Goal: Use online tool/utility: Use online tool/utility

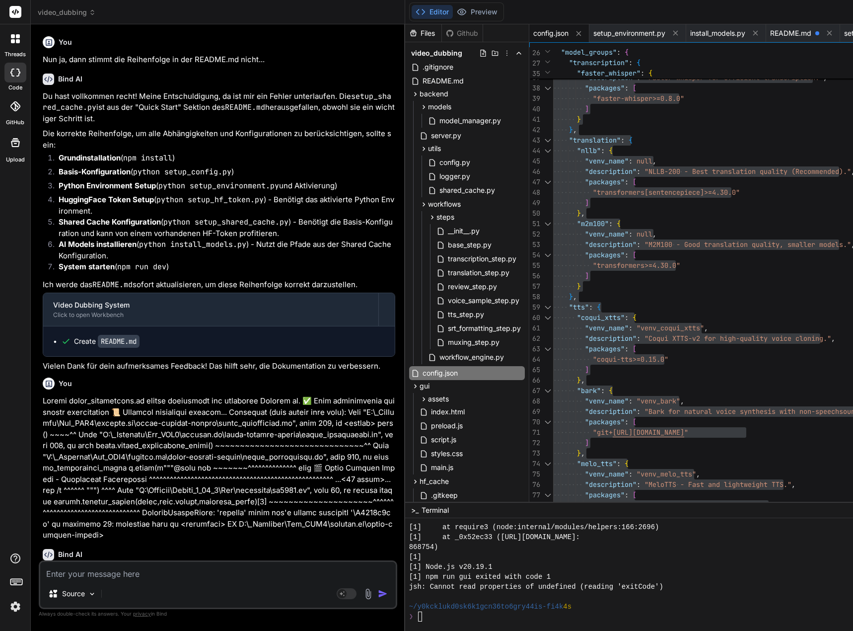
scroll to position [9936, 0]
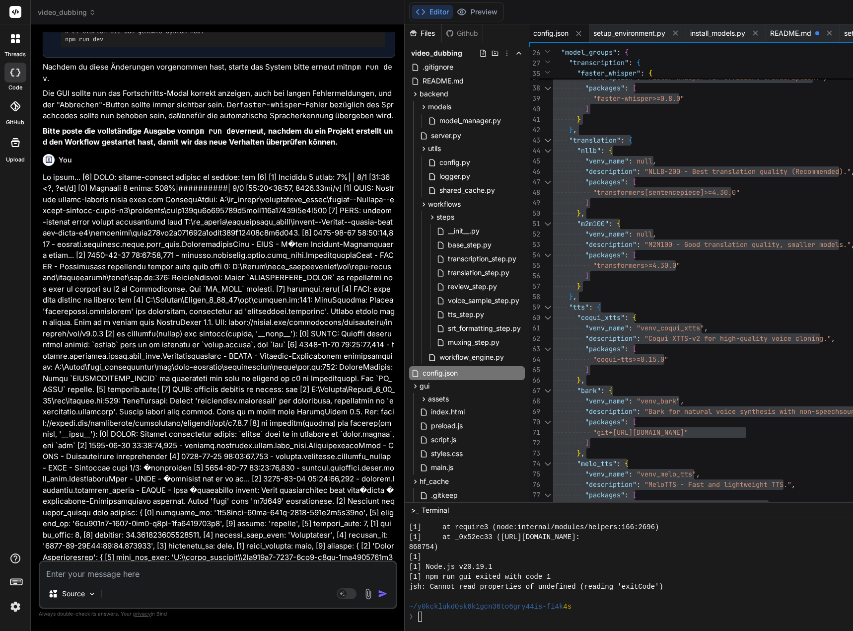
click at [132, 573] on textarea at bounding box center [218, 571] width 356 height 18
paste textarea "[4] 4152-64-72 50:96:24,562 - loremip.dolorsita.conse.adip_elit.SeddoeiusmoDtem…"
type textarea "[4] 4152-64-72 50:96:24,562 - loremip.dolorsita.conse.adip_elit.SeddoeiusmoDtem…"
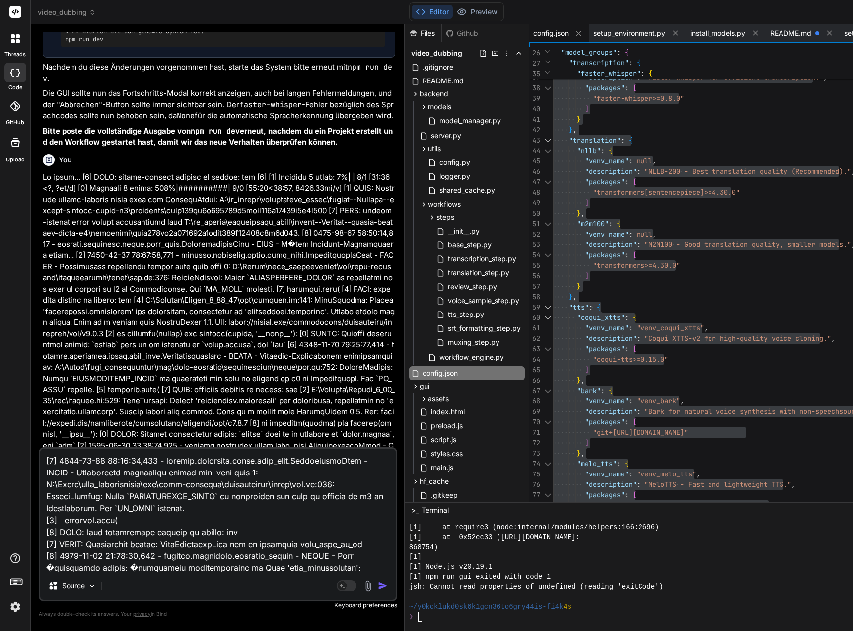
scroll to position [490, 0]
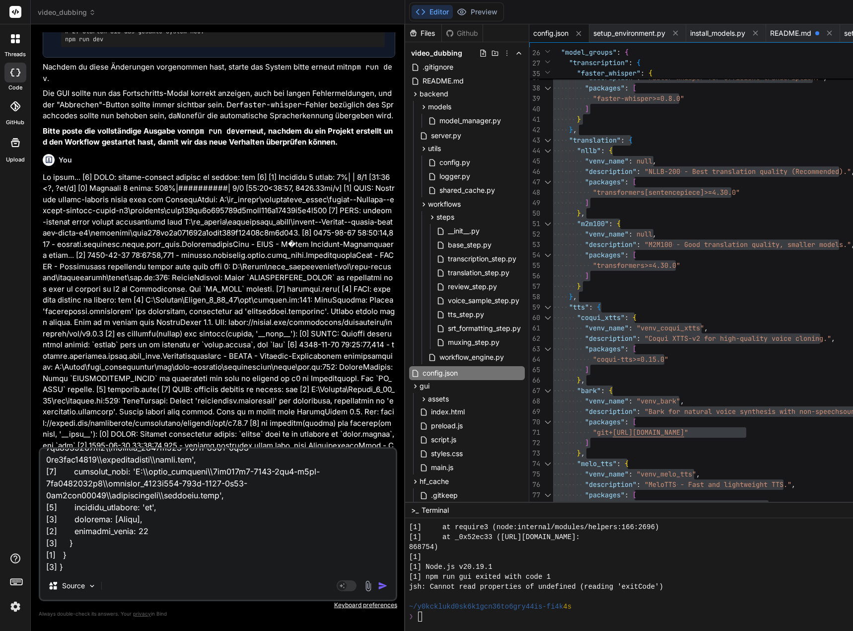
type textarea "x"
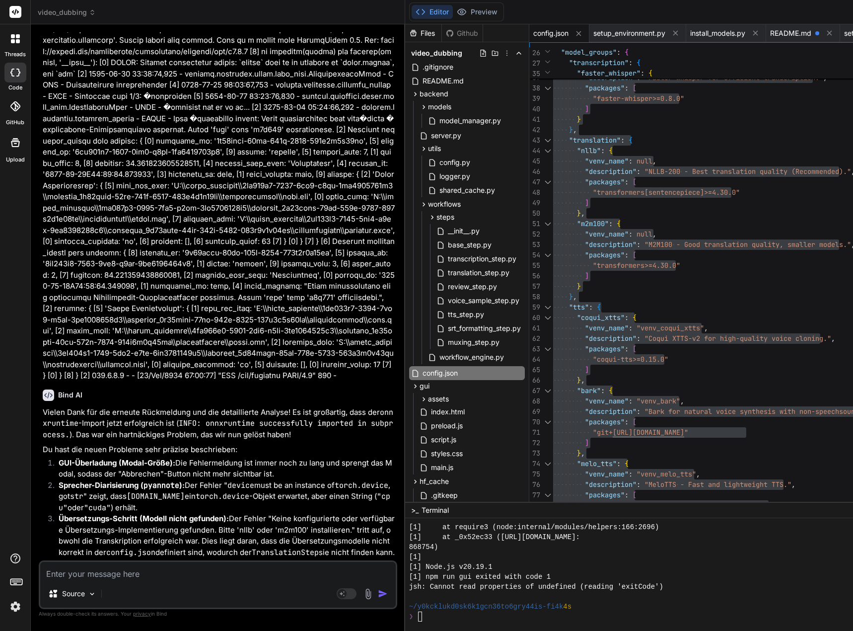
scroll to position [80335, 0]
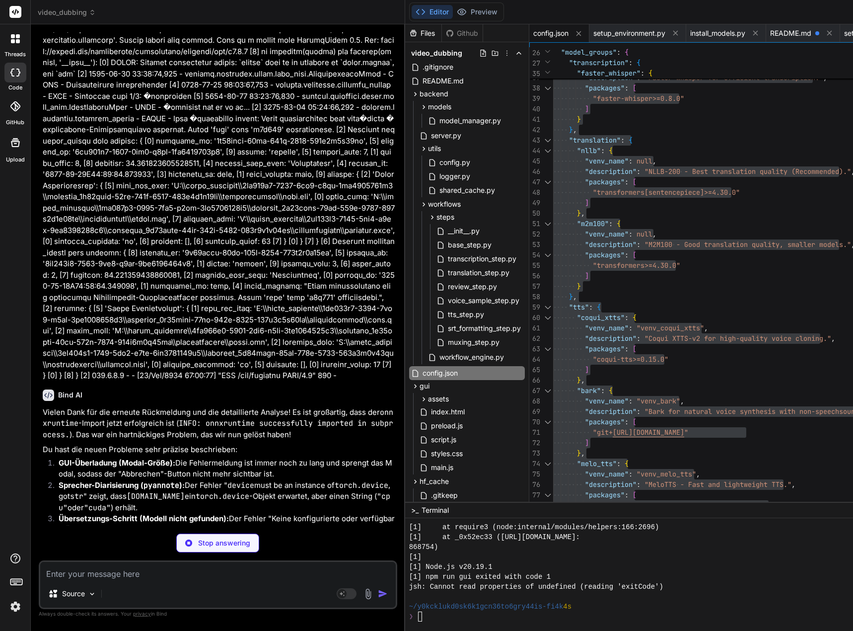
type textarea "x"
type textarea "margin: 10% auto; padding: 20px; } }"
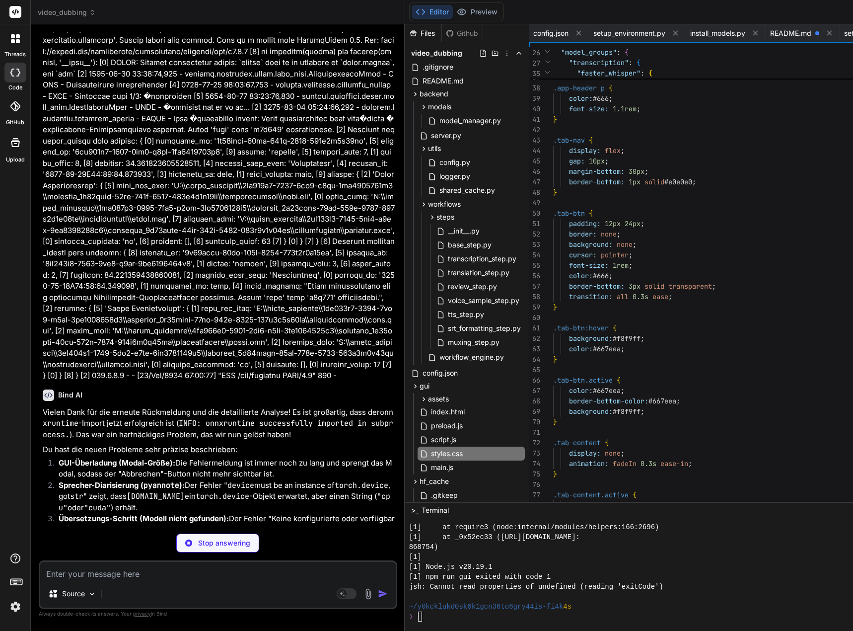
scroll to position [0, 1784]
type textarea "x"
type textarea "seconds = int(seconds) return pysrt.SubRipTime(hours, minutes, seconds, millise…"
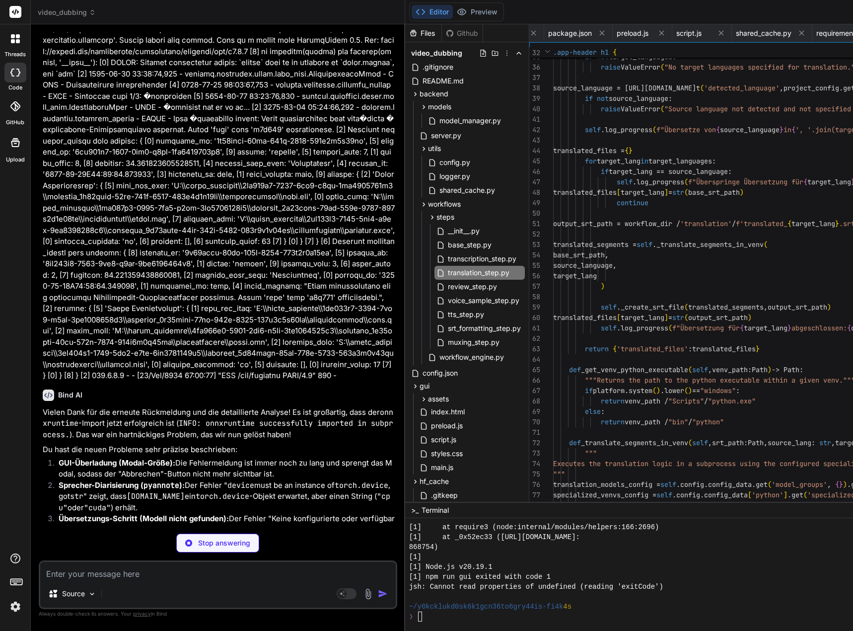
scroll to position [0, 1191]
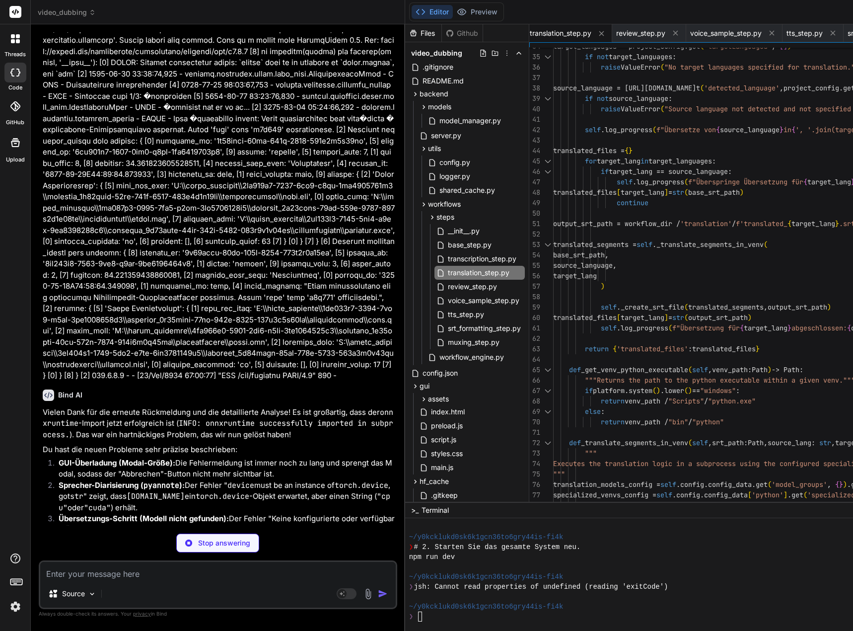
type textarea "x"
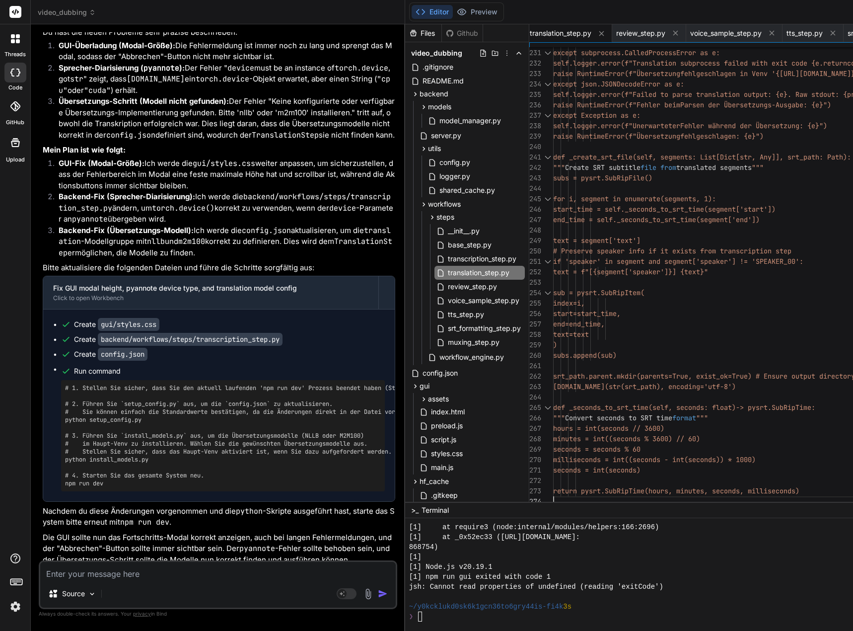
scroll to position [10, 0]
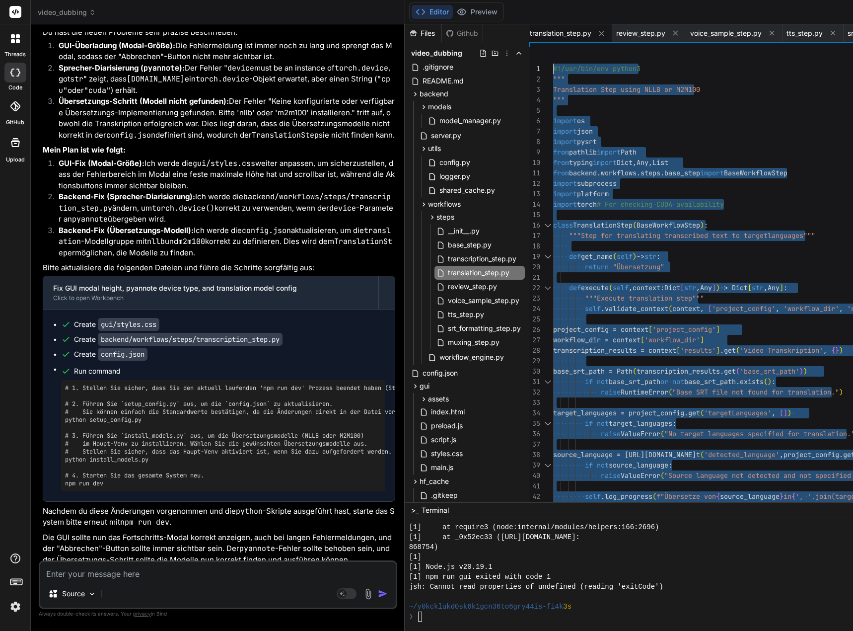
drag, startPoint x: 568, startPoint y: 498, endPoint x: 527, endPoint y: -35, distance: 535.1
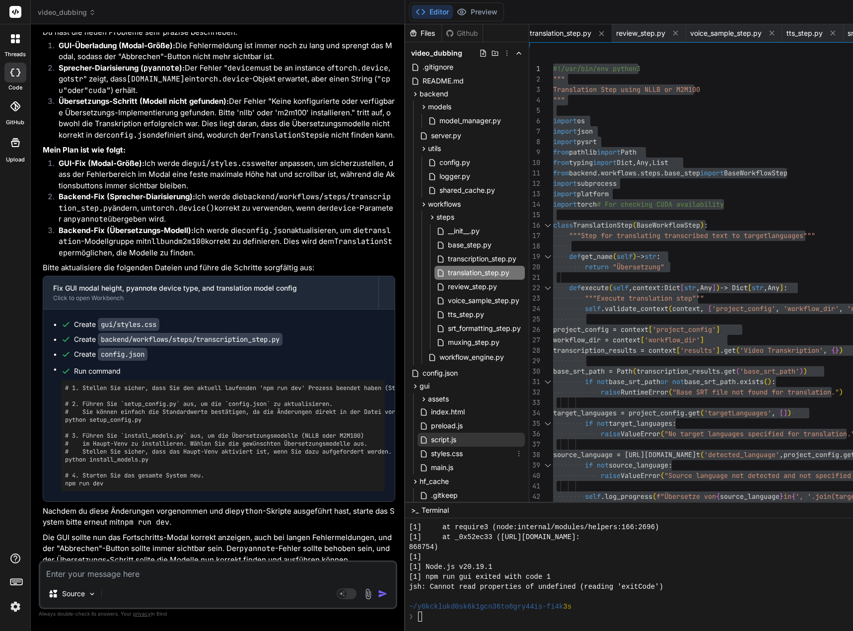
drag, startPoint x: 455, startPoint y: 451, endPoint x: 456, endPoint y: 442, distance: 8.5
click at [455, 451] on span "styles.css" at bounding box center [447, 454] width 34 height 12
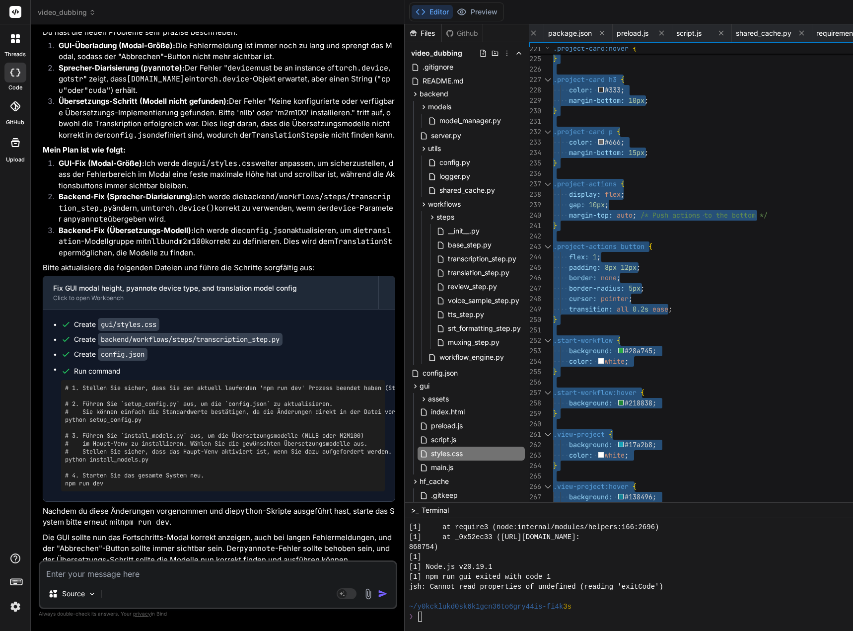
type textarea "* { margin: 0; padding: 0; box-sizing: border-box; } body { font-family: 'Segoe…"
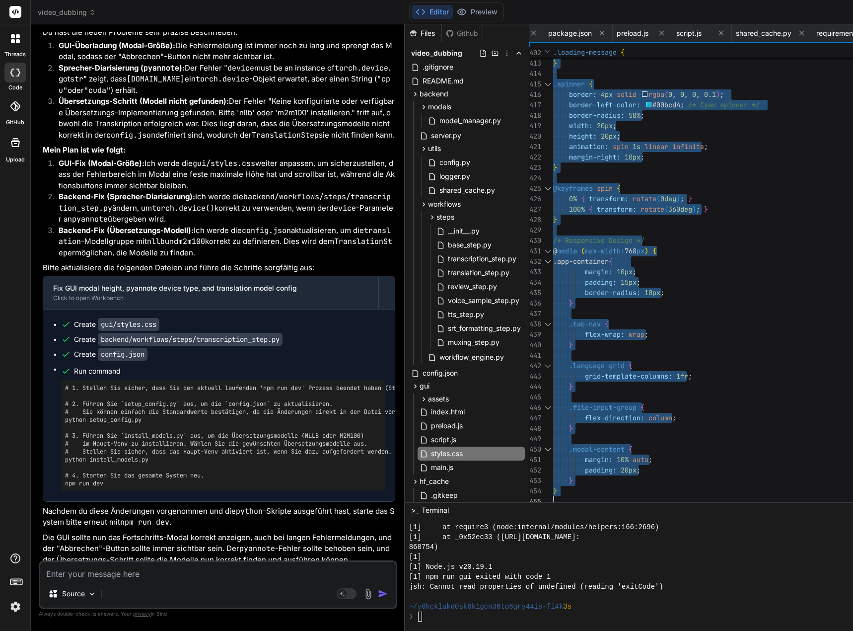
drag, startPoint x: 561, startPoint y: 67, endPoint x: 583, endPoint y: 596, distance: 529.5
click at [301, 571] on textarea at bounding box center [218, 571] width 356 height 18
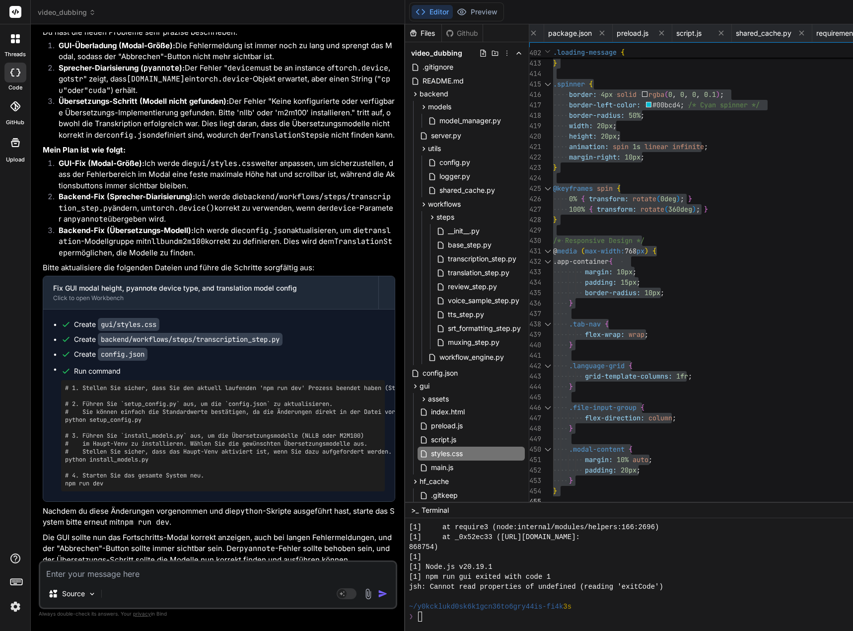
type textarea "W"
type textarea "x"
type textarea "We"
type textarea "x"
type textarea "[PERSON_NAME]"
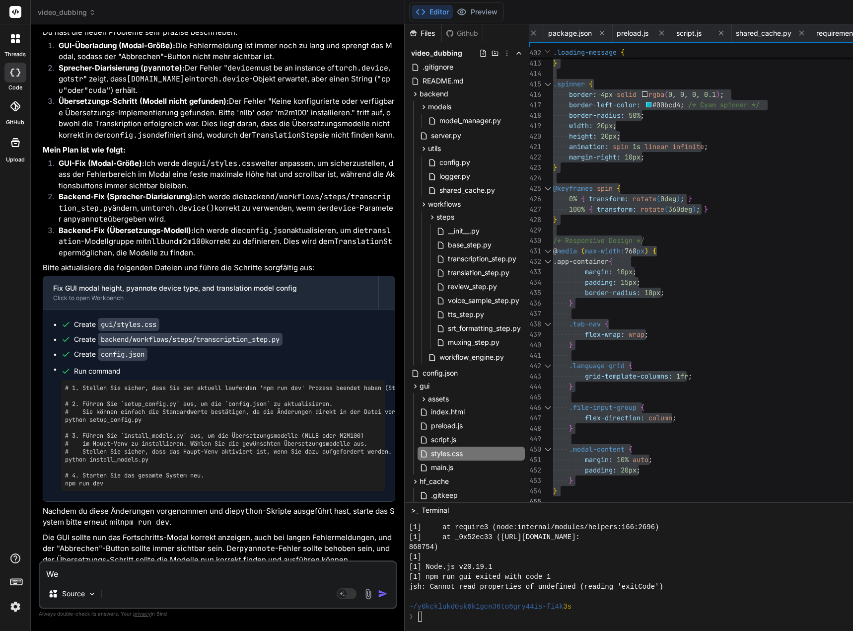
type textarea "x"
type textarea "Wenn"
type textarea "x"
type textarea "Wenn"
type textarea "x"
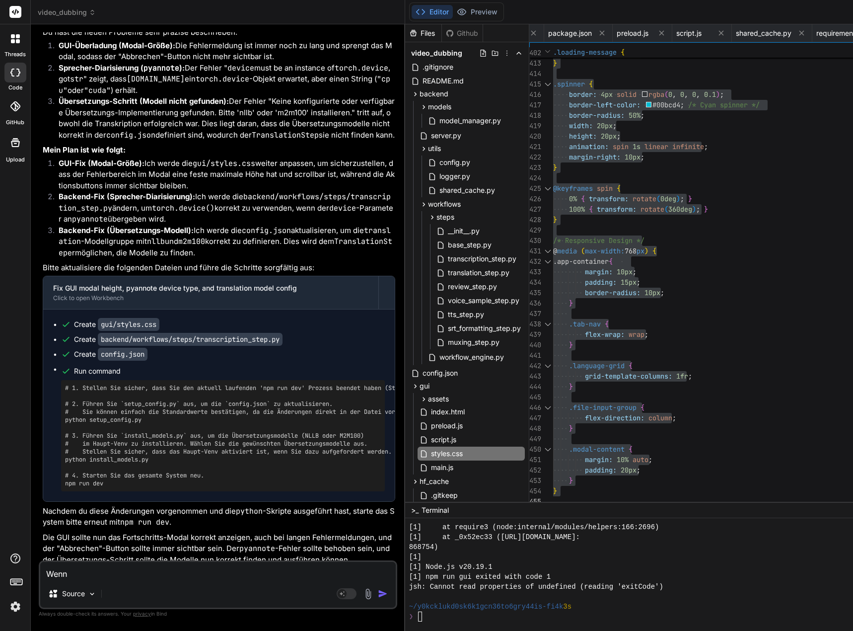
type textarea "Wenn e"
type textarea "x"
type textarea "Wenn ei"
type textarea "x"
type textarea "Wenn ein"
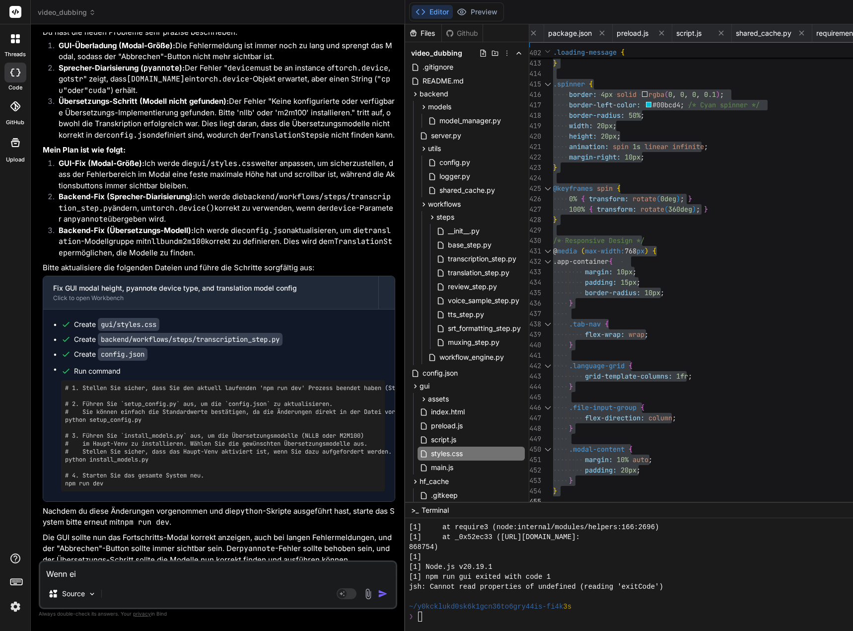
type textarea "x"
type textarea "Wenn ein"
type textarea "x"
type textarea "Wenn ein"
type textarea "x"
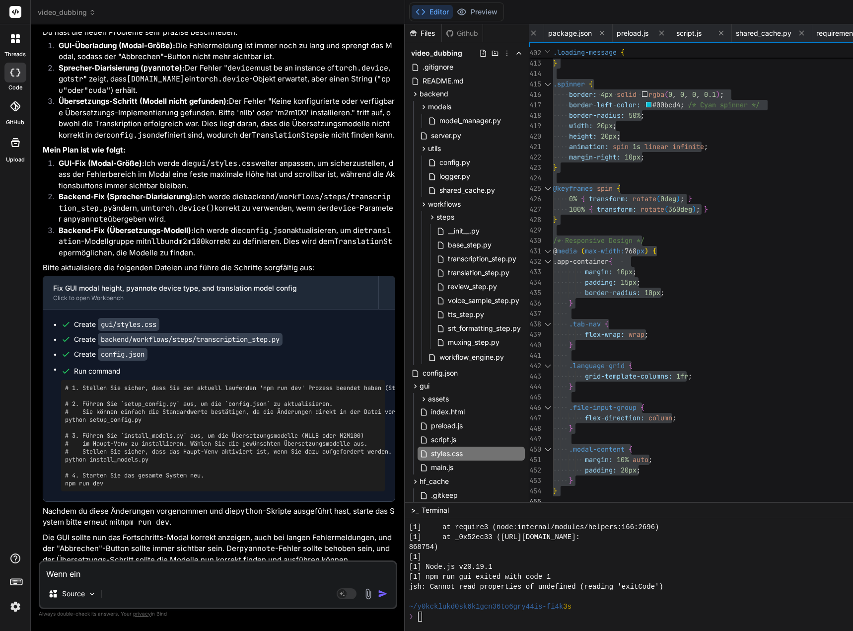
type textarea "Wenn ei"
type textarea "x"
type textarea "Wenn e"
type textarea "x"
type textarea "Wenn"
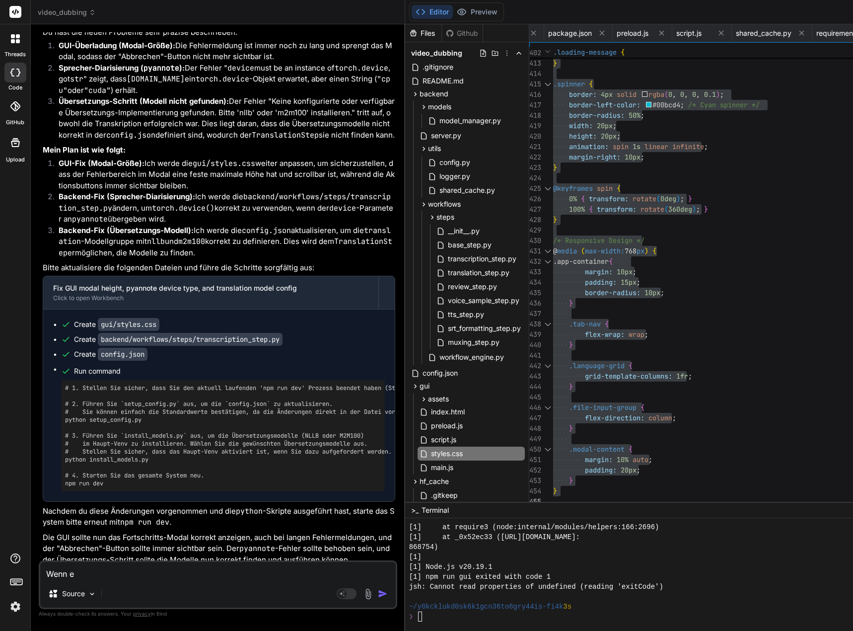
type textarea "x"
type textarea "Wenn"
type textarea "x"
type textarea "[PERSON_NAME]"
type textarea "x"
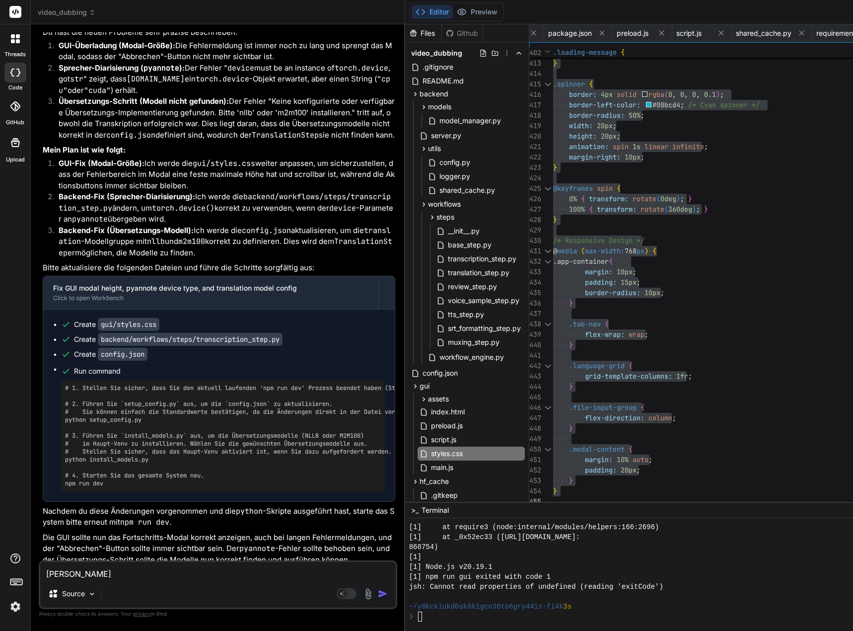
type textarea "We"
type textarea "x"
type textarea "W"
type textarea "x"
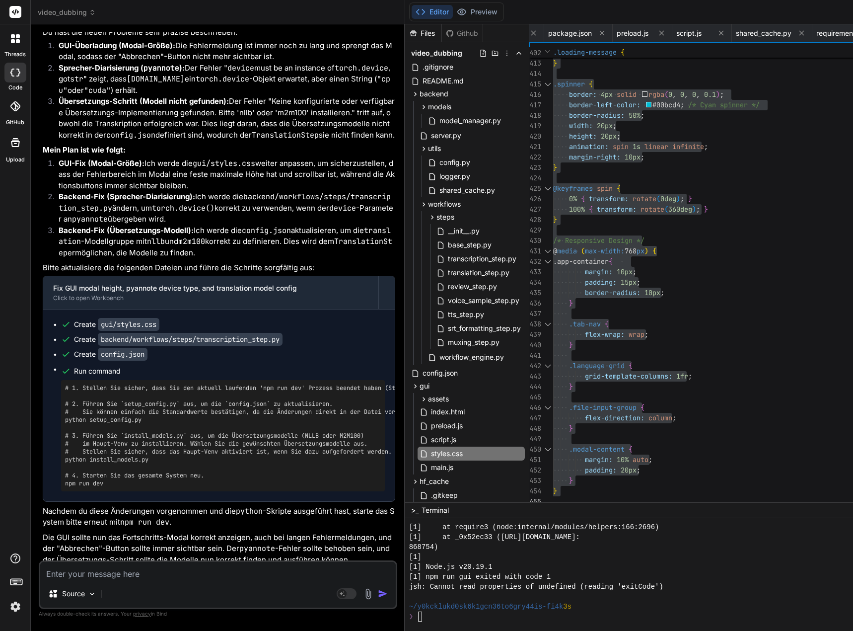
type textarea "B"
type textarea "x"
type textarea "Bi"
type textarea "x"
type textarea "Bis"
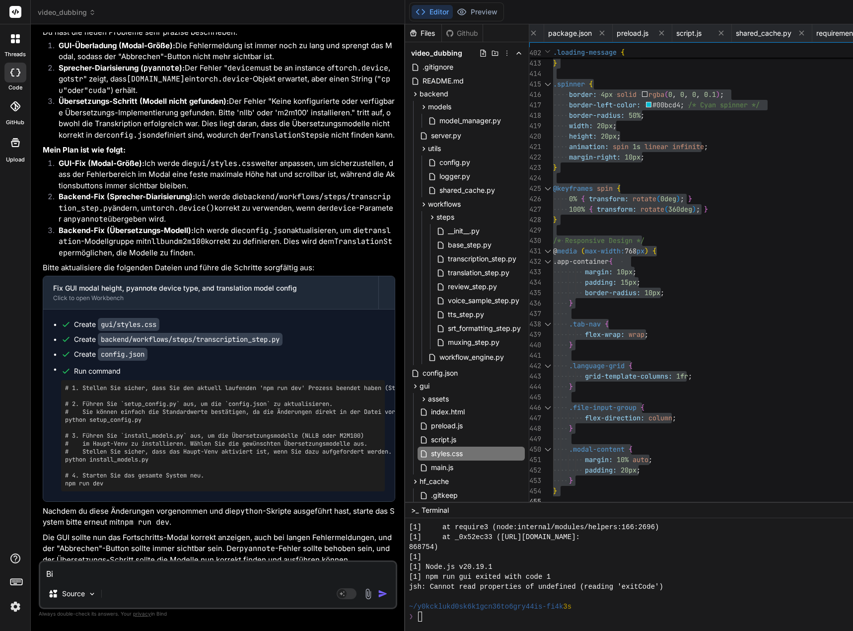
type textarea "x"
type textarea "Bis"
type textarea "x"
type textarea "Bis d"
type textarea "x"
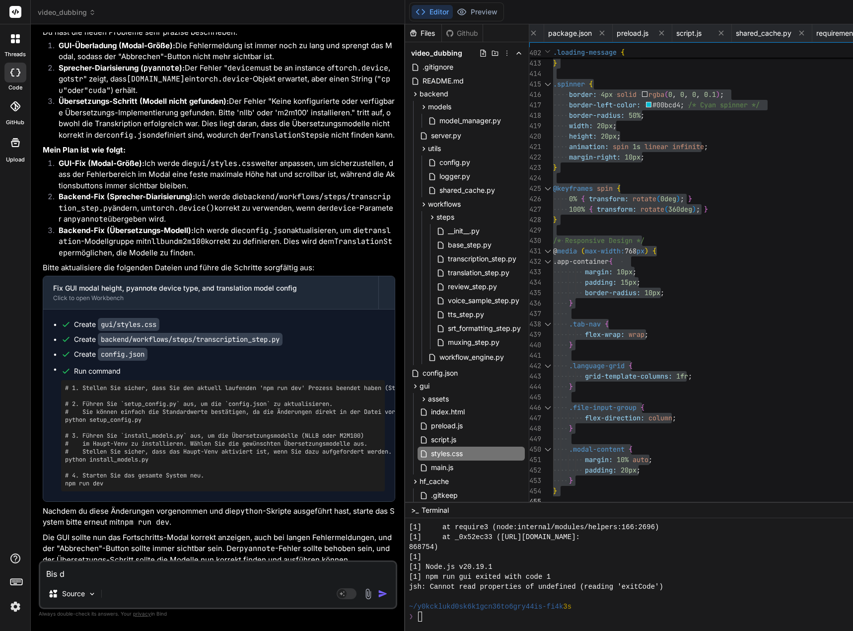
type textarea "Bis da"
type textarea "x"
type textarea "Bis dat"
type textarea "x"
type textarea "Bis dato"
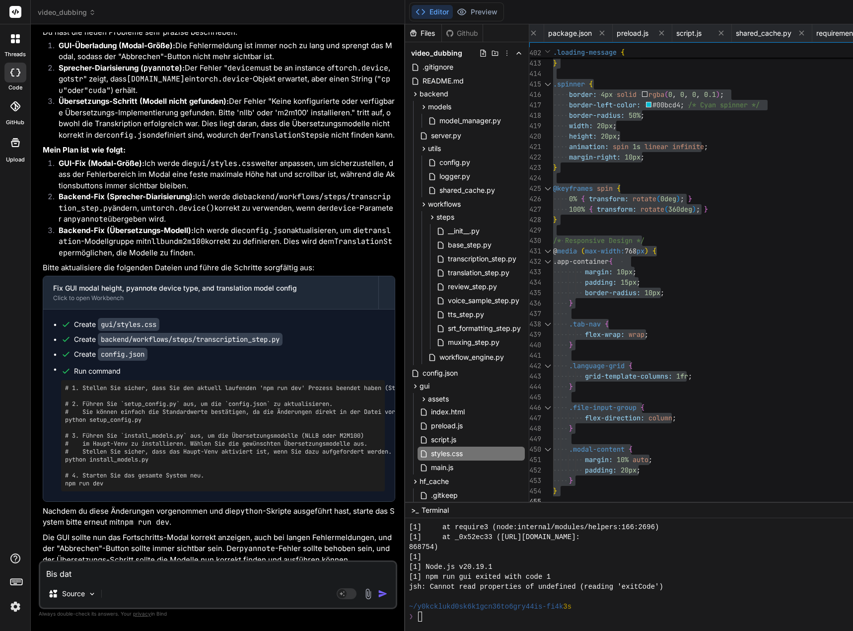
type textarea "x"
type textarea "Bis dato"
type textarea "x"
type textarea "Bis dato w"
type textarea "x"
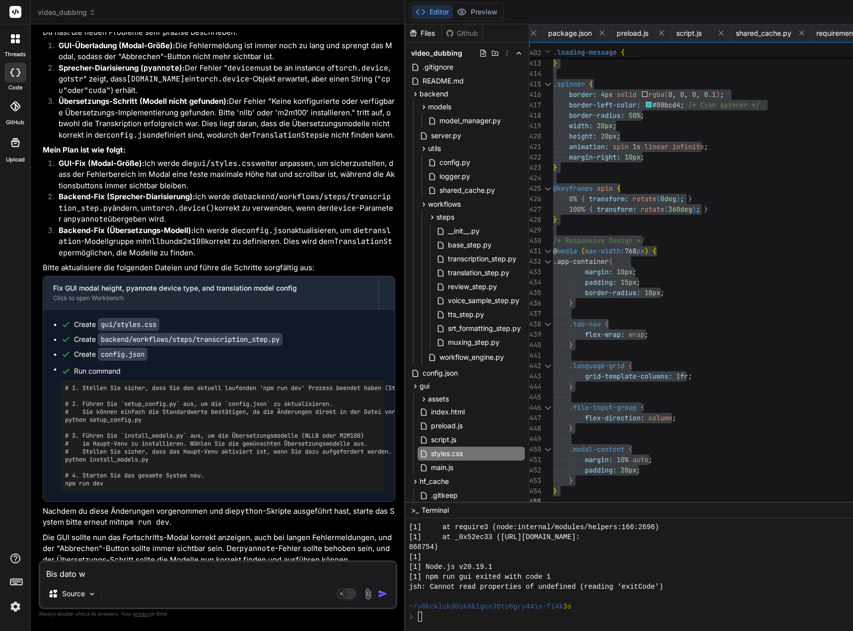
type textarea "Bis dato [PERSON_NAME]"
type textarea "x"
type textarea "Bis dato wur"
type textarea "x"
type textarea "Bis dato wurd"
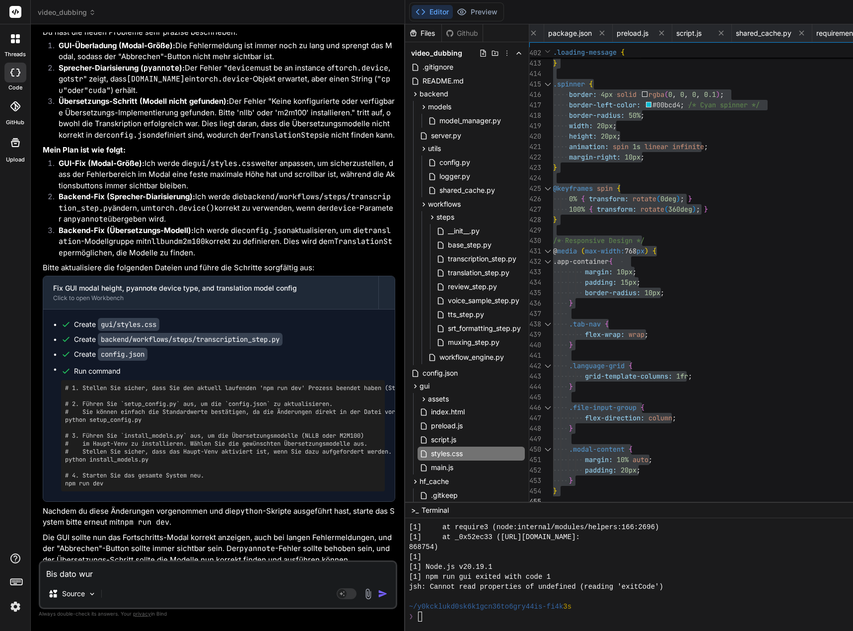
type textarea "x"
type textarea "Bis dato wurde"
type textarea "x"
type textarea "Bis dato wurde"
type textarea "x"
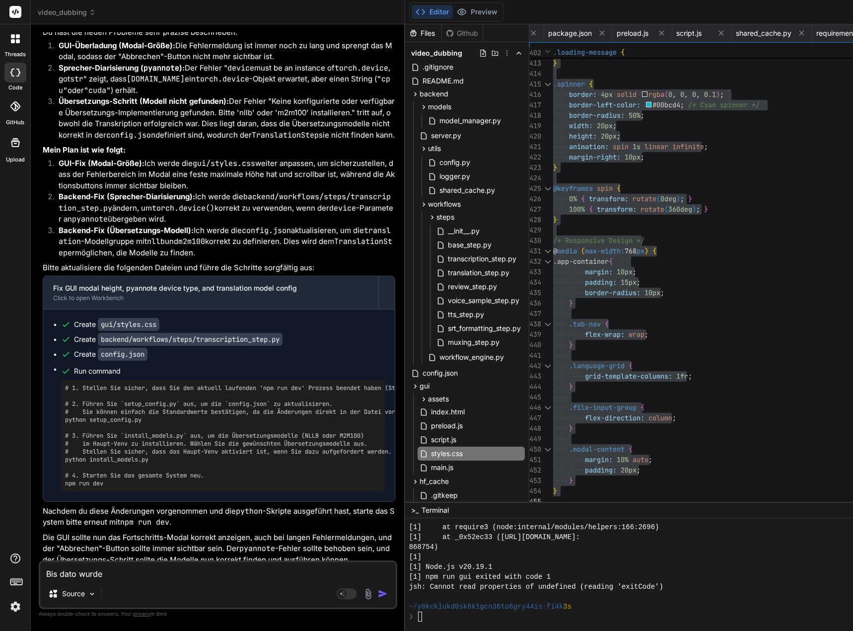
type textarea "Bis dato wurde d"
type textarea "x"
type textarea "Bis dato wurde de"
type textarea "x"
type textarea "Bis dato wurde der"
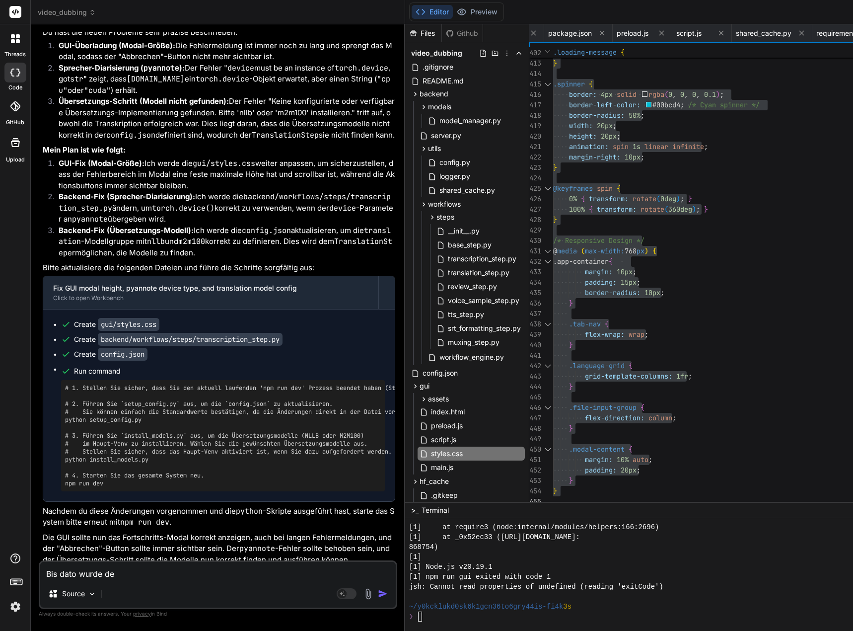
type textarea "x"
type textarea "Bis dato wurde der"
type textarea "x"
type textarea "Bis dato wurde der W"
type textarea "x"
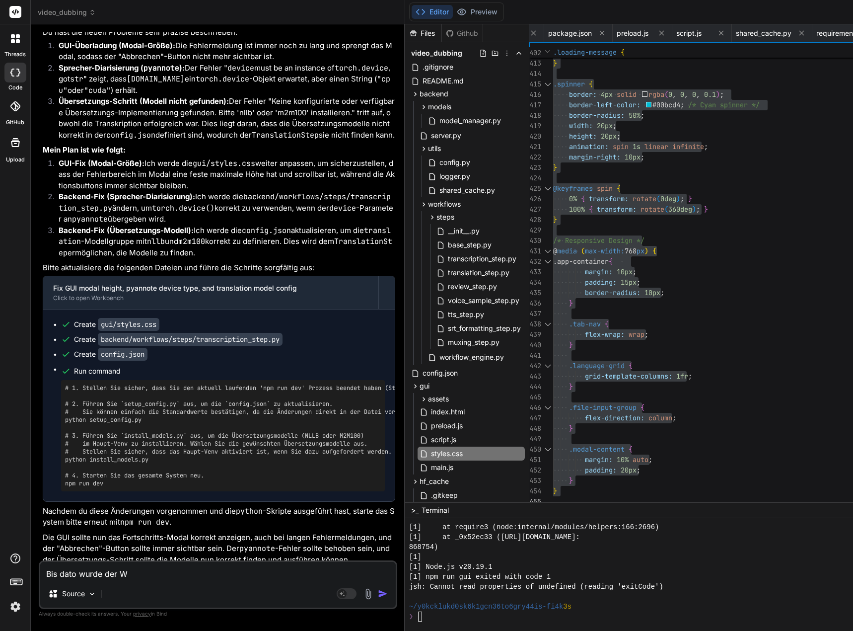
type textarea "Bis dato wurde der Wo"
type textarea "x"
type textarea "Bis dato wurde der Wor"
type textarea "x"
type textarea "Bis dato wurde der Work"
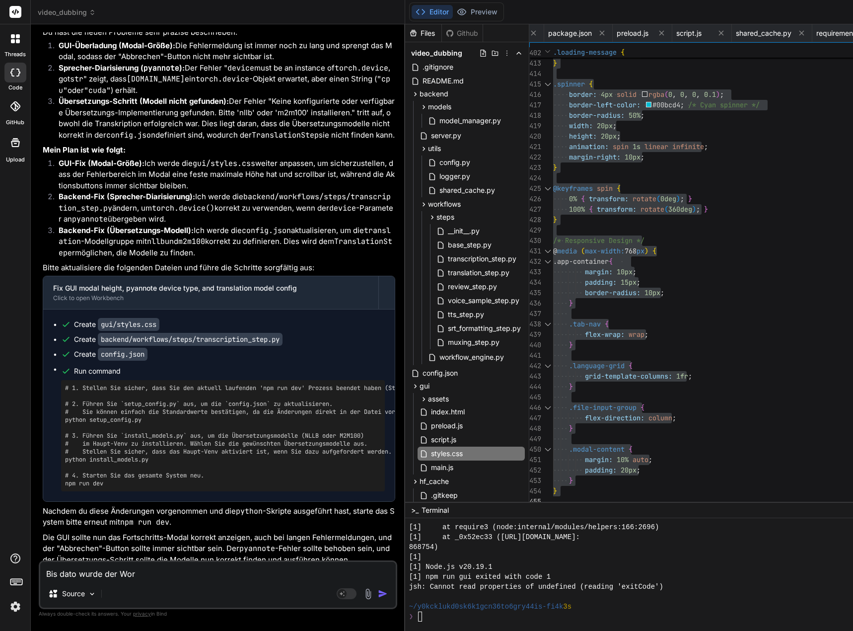
type textarea "x"
type textarea "Bis dato wurde der Workf"
type textarea "x"
type textarea "Bis dato wurde der Workfl"
type textarea "x"
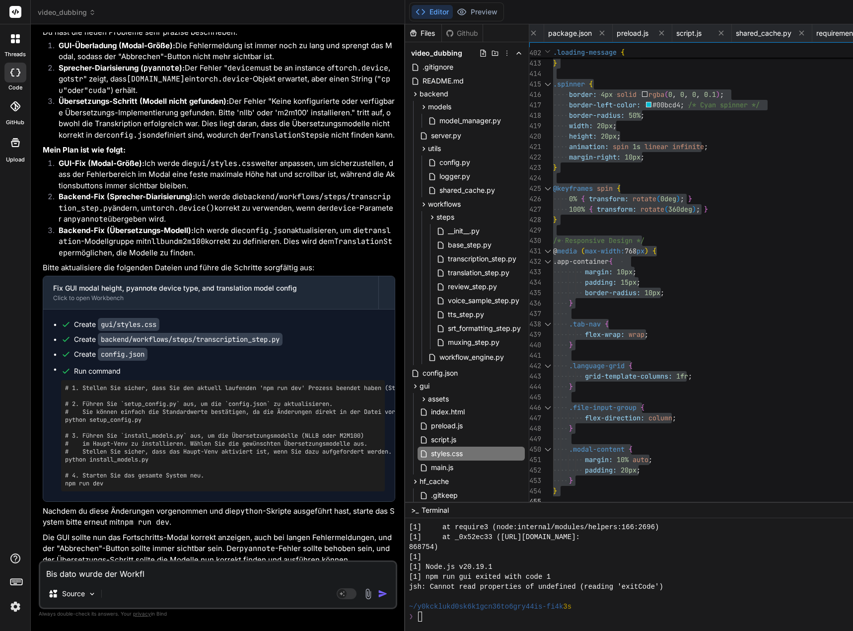
type textarea "Bis dato wurde der Workflo"
type textarea "x"
type textarea "Bis dato wurde der Workflow"
type textarea "x"
type textarea "Bis dato wurde der Workflow"
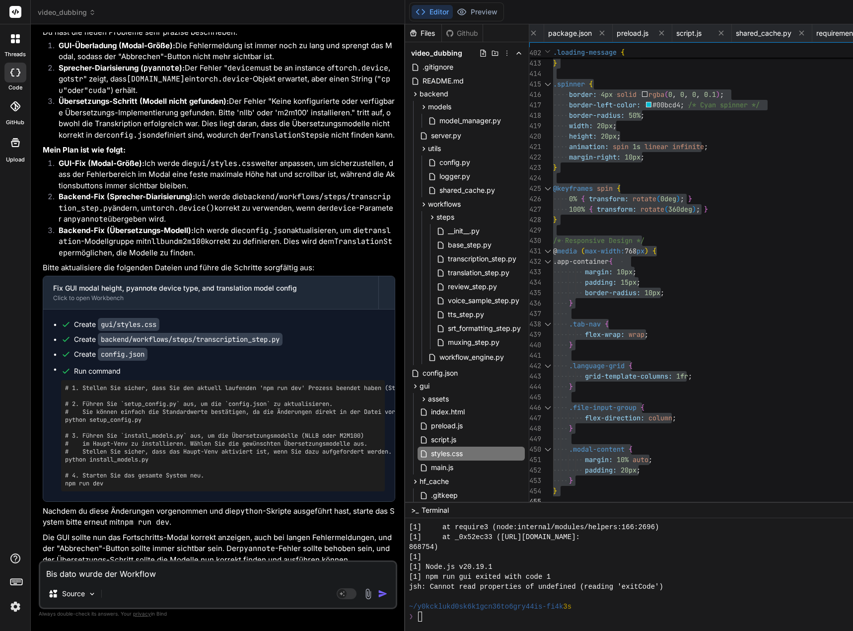
type textarea "x"
type textarea "Bis dato wurde der Workflow f"
type textarea "x"
type textarea "Bis dato wurde der Workflow fü"
type textarea "x"
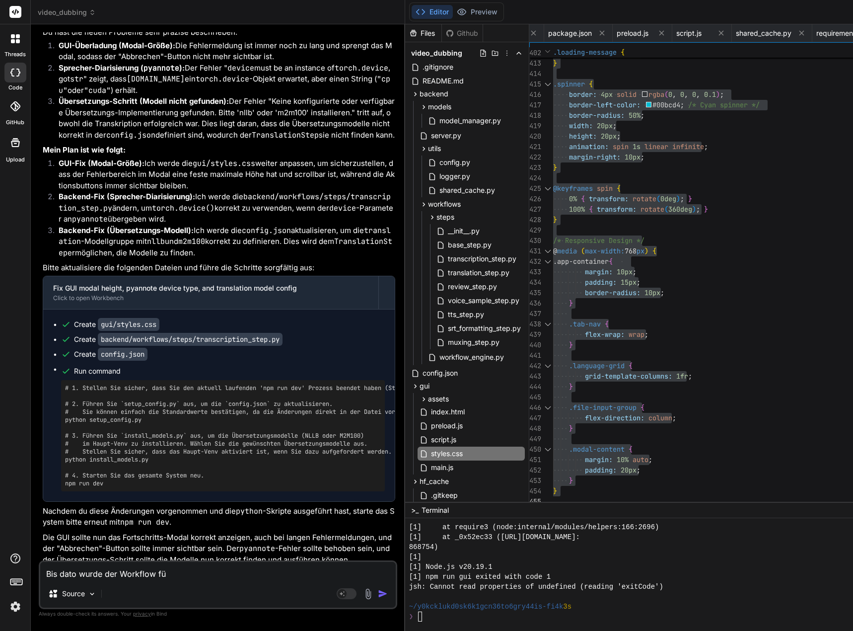
type textarea "Bis dato wurde der Workflow für"
type textarea "x"
type textarea "Bis dato wurde der Workflow für"
type textarea "x"
type textarea "Bis dato wurde der Workflow für e"
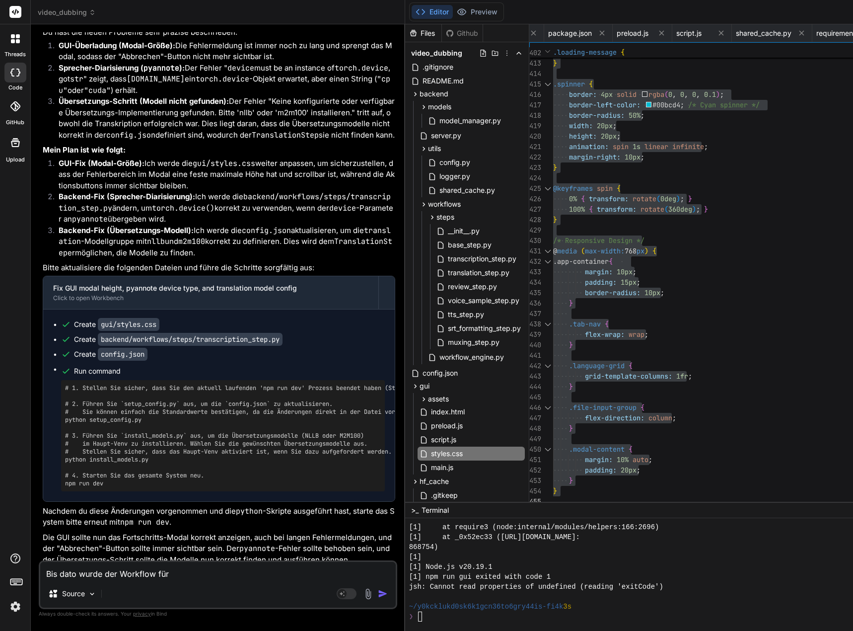
type textarea "x"
type textarea "Bis dato wurde der Workflow für ei"
type textarea "x"
type textarea "Bis dato wurde der Workflow für ein"
type textarea "x"
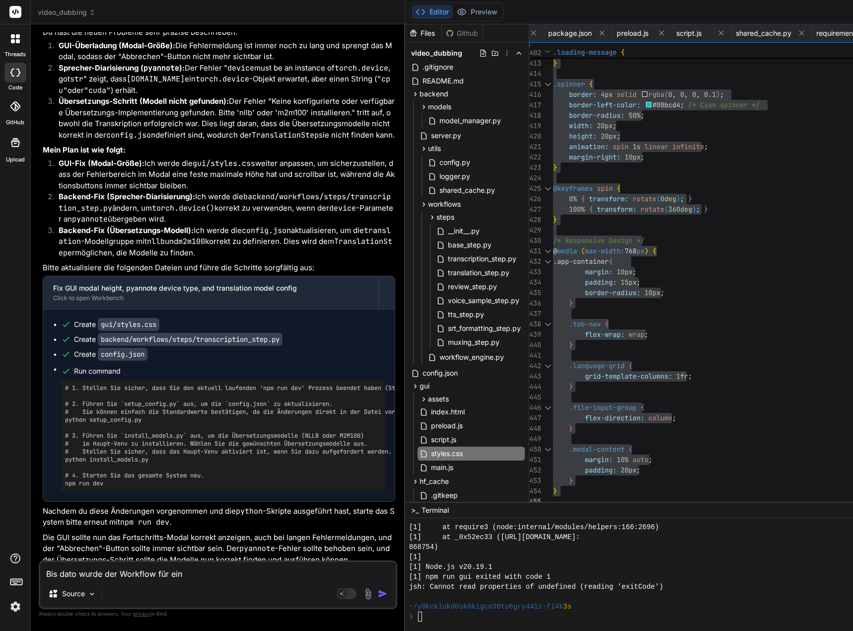
type textarea "Bis dato wurde der Workflow für ein"
type textarea "x"
type textarea "Bis dato wurde der Workflow für ein P"
type textarea "x"
type textarea "Bis dato wurde der Workflow für ein Pr"
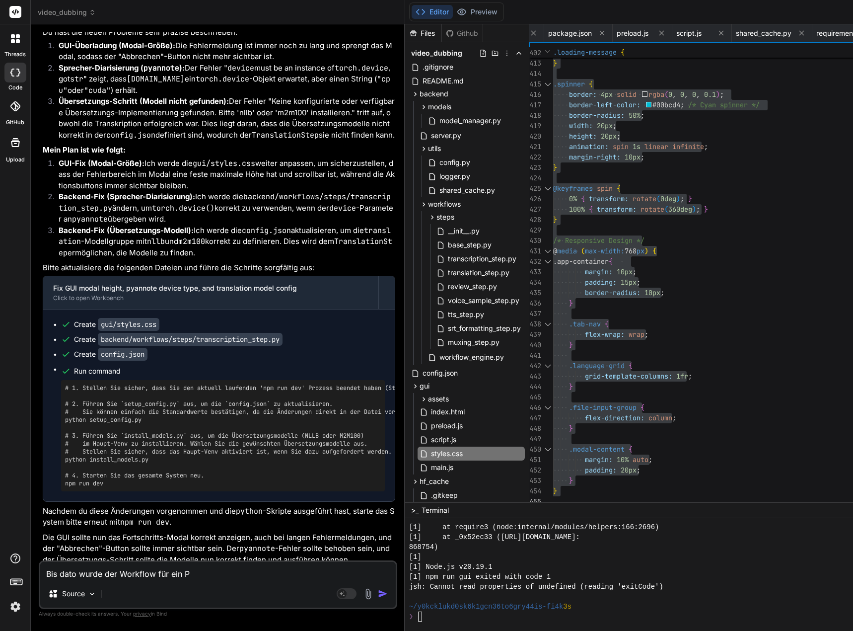
type textarea "x"
type textarea "Bis dato wurde der Workflow für ein Pro"
type textarea "x"
type textarea "Bis dato wurde der Workflow für ein Proj"
type textarea "x"
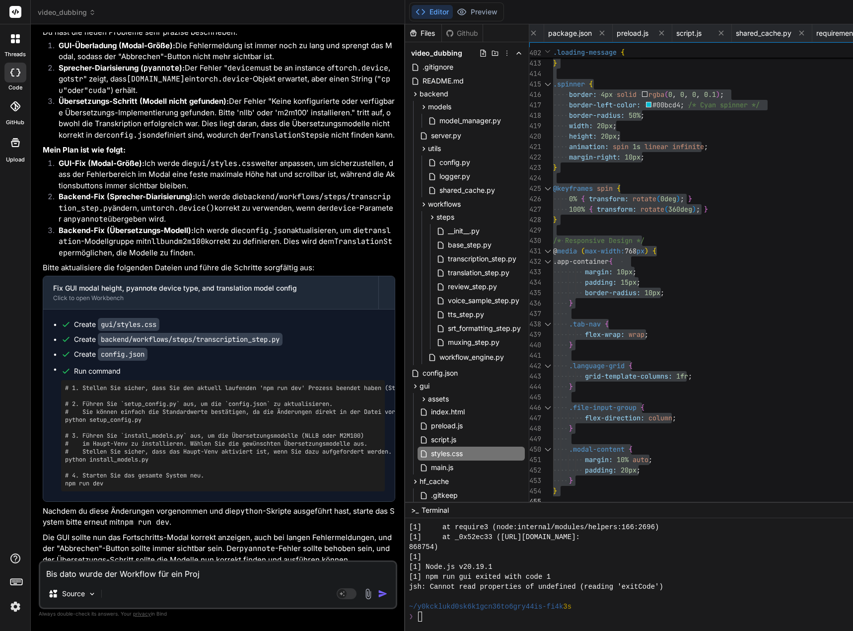
type textarea "Bis dato wurde der Workflow für ein Proje"
type textarea "x"
type textarea "Bis dato wurde der Workflow für ein Projek"
type textarea "x"
type textarea "Bis dato wurde der Workflow für ein Projekt"
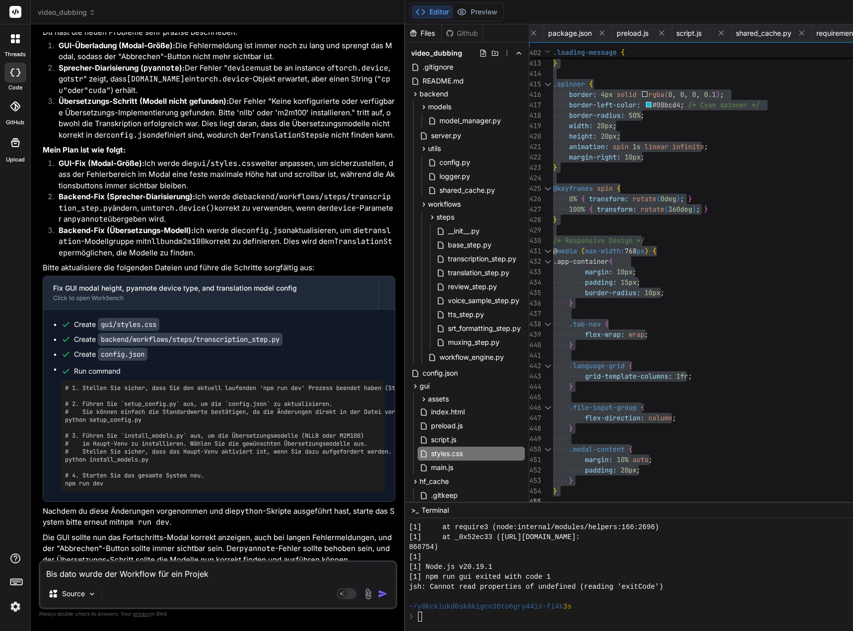
type textarea "x"
type textarea "Bis dato wurde der Workflow für ein Projekt"
type textarea "x"
type textarea "Bis dato wurde der Workflow für ein Projekt s"
type textarea "x"
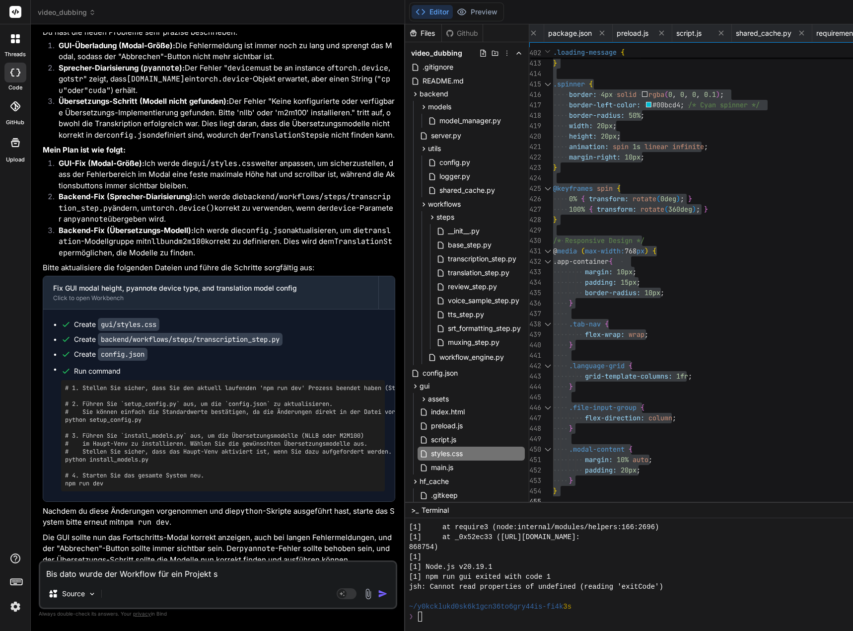
type textarea "Bis dato wurde der Workflow für ein Projekt sc"
type textarea "x"
type textarea "Bis dato wurde der Workflow für ein Projekt sch"
type textarea "x"
type textarea "Bis dato wurde der Workflow für ein Projekt scho"
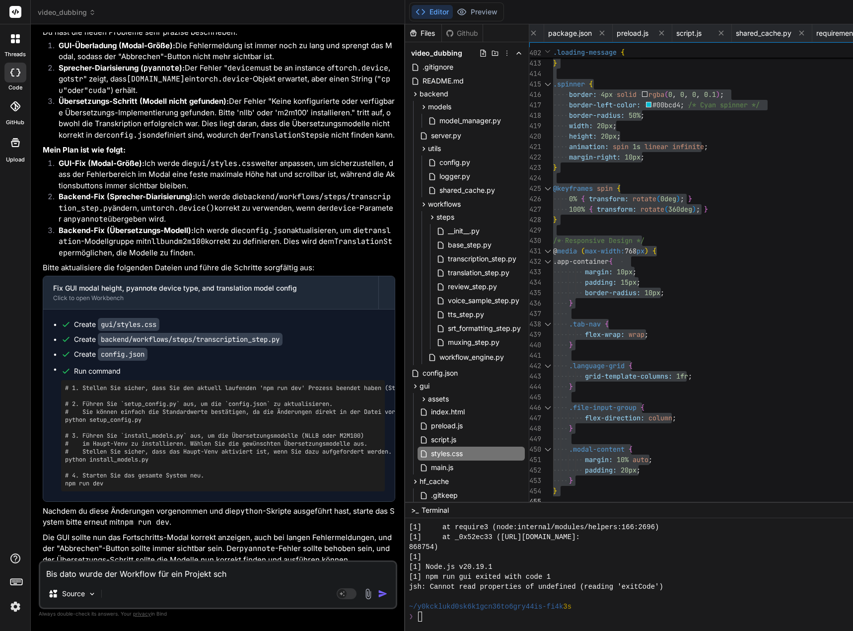
type textarea "x"
type textarea "Bis dato wurde der Workflow für ein Projekt schon"
type textarea "x"
type textarea "Bis dato urde der Workflow für ein Projekt schon"
type textarea "x"
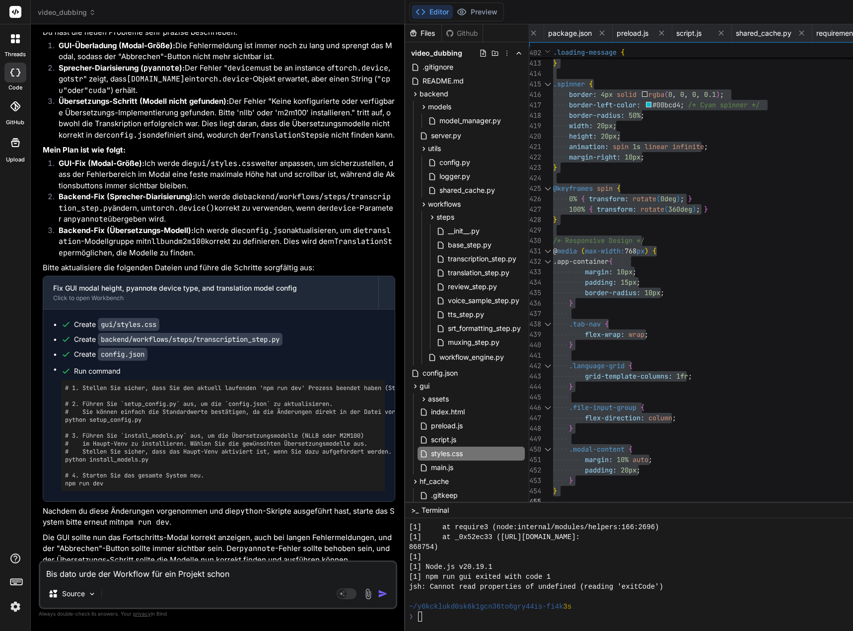
type textarea "Bis dato rde der Workflow für ein Projekt schon"
type textarea "x"
type textarea "Bis dato de der Workflow für ein Projekt schon"
type textarea "x"
type textarea "Bis dato e der Workflow für ein Projekt schon"
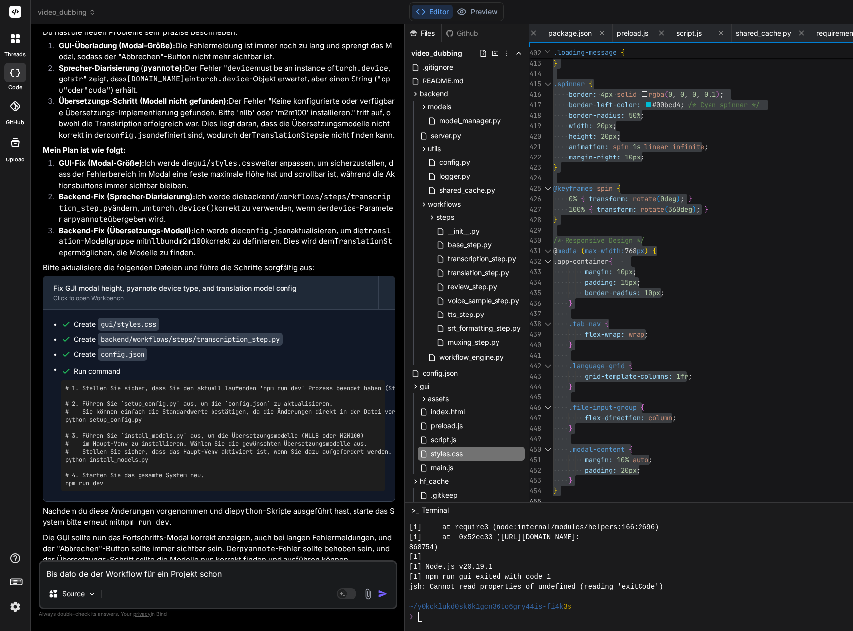
type textarea "x"
type textarea "Bis dato der Workflow für ein Projekt schon"
type textarea "x"
type textarea "Bis dato m der Workflow für ein Projekt schon"
type textarea "x"
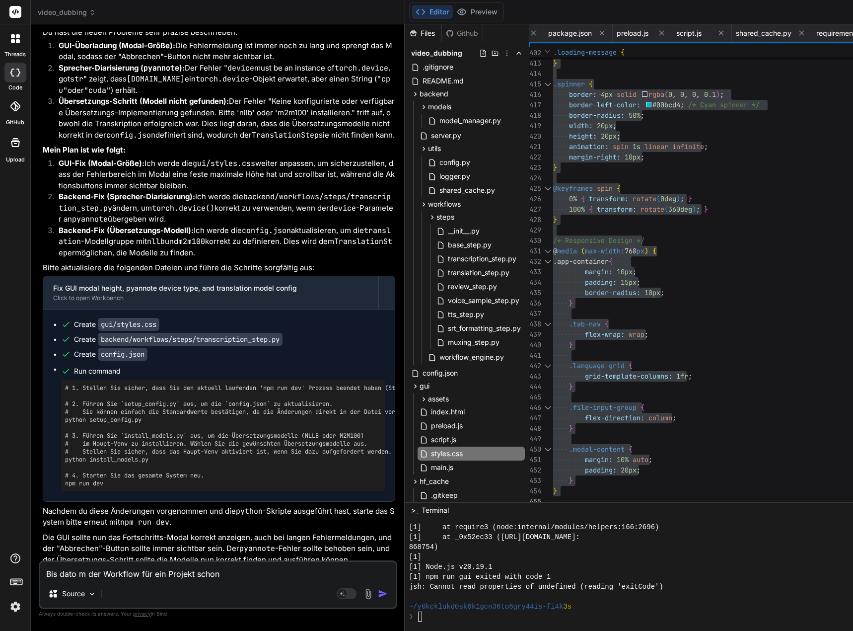
type textarea "Bis dato mu der Workflow für ein Projekt schon"
type textarea "x"
type textarea "Bis dato mus der Workflow für ein Projekt schon"
type textarea "x"
type textarea "Bis dato muss der Workflow für ein Projekt schon"
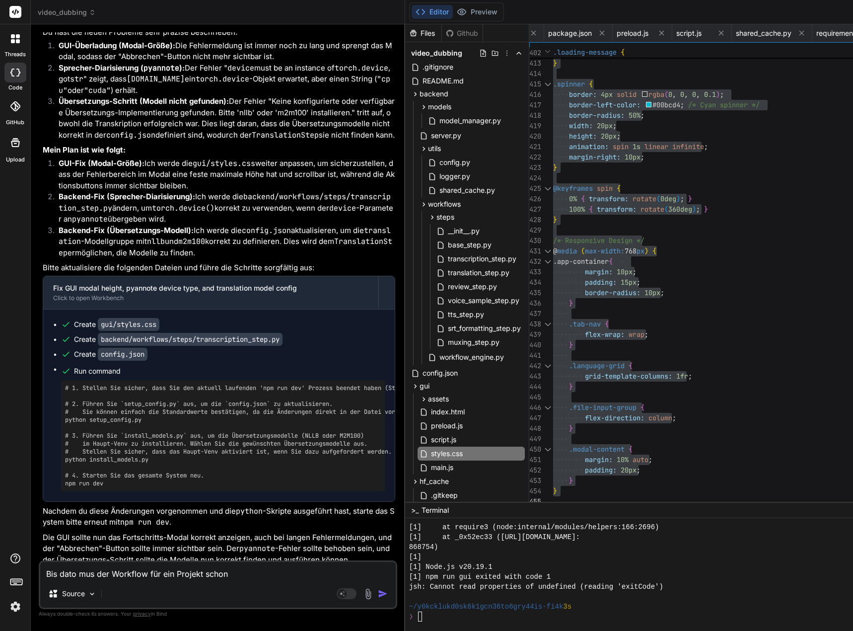
type textarea "x"
type textarea "Bis dato musst der Workflow für ein Projekt schon"
type textarea "x"
type textarea "Bis dato musste der Workflow für ein Projekt schon"
type textarea "x"
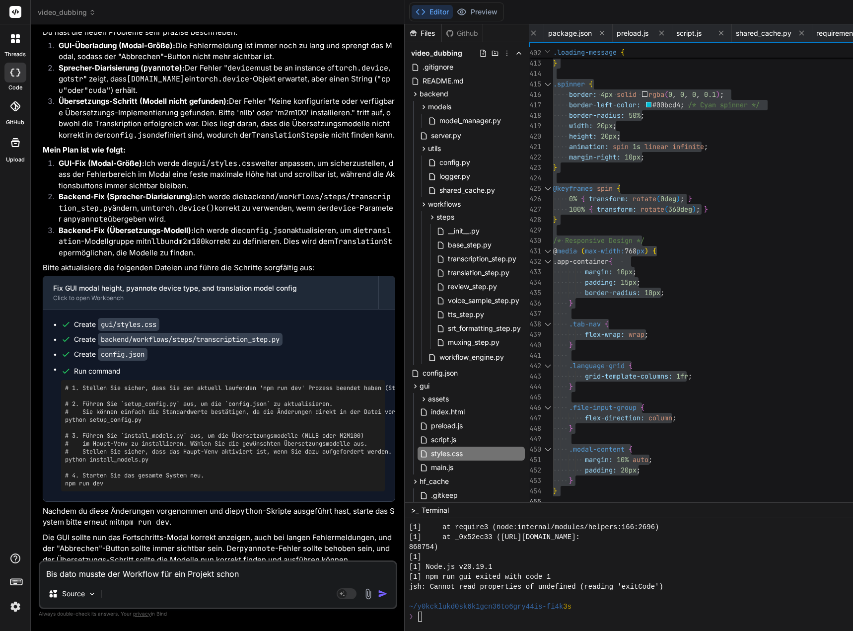
type textarea "Bis dato musste der Workflow für ein Projekt schon"
type textarea "x"
type textarea "Bis dato musste der Workflow für ein Projekt schon 2"
type textarea "x"
type textarea "Bis dato musste der Workflow für ein Projekt schon 22"
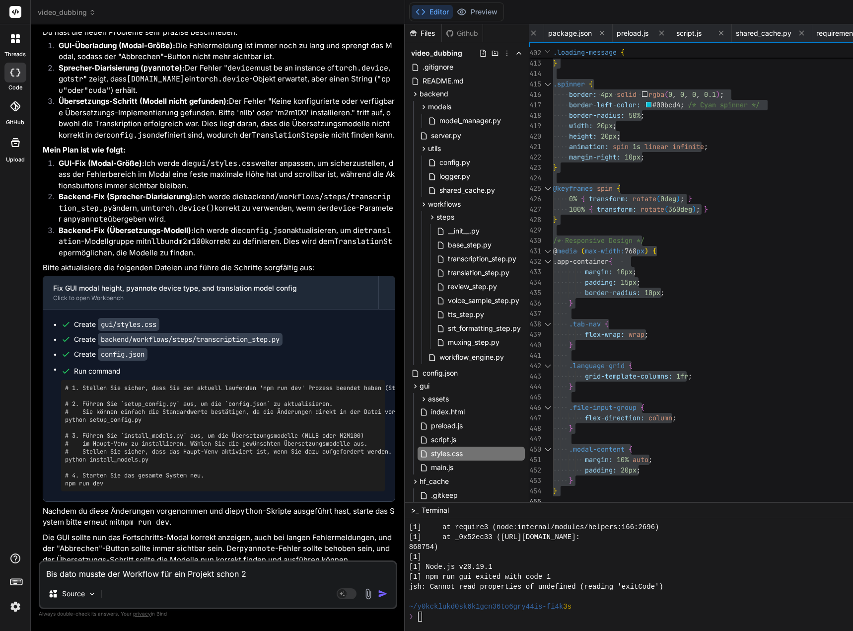
type textarea "x"
type textarea "Bis dato musste der Workflow für ein Projekt schon 2"
type textarea "x"
type textarea "Bis dato musste der Workflow für ein Projekt schon 23"
type textarea "x"
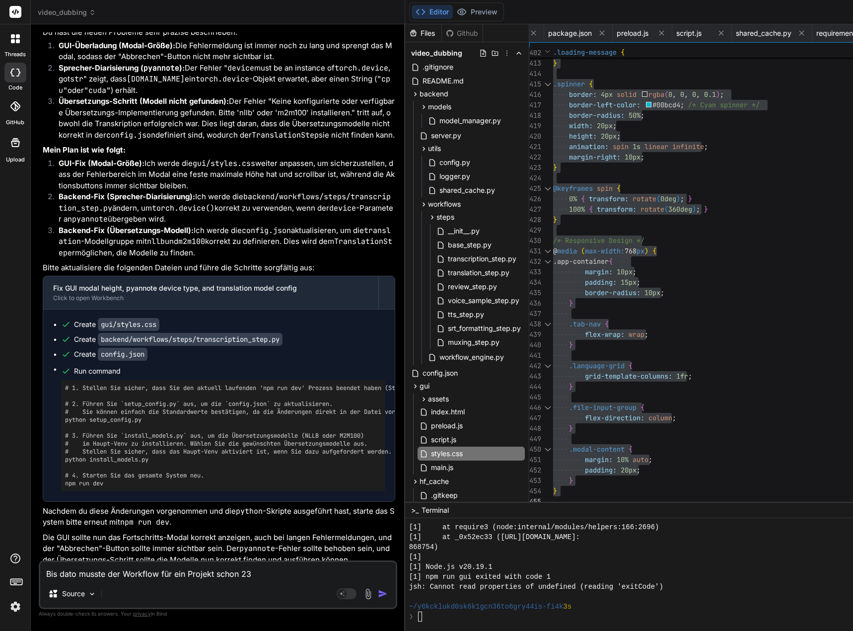
type textarea "Bis dato musste der Workflow für ein Projekt schon 23"
type textarea "x"
type textarea "Bis dato musste der Workflow für ein Projekt schon 23 m"
type textarea "x"
type textarea "Bis dato musste der Workflow für ein Projekt schon 23 ma"
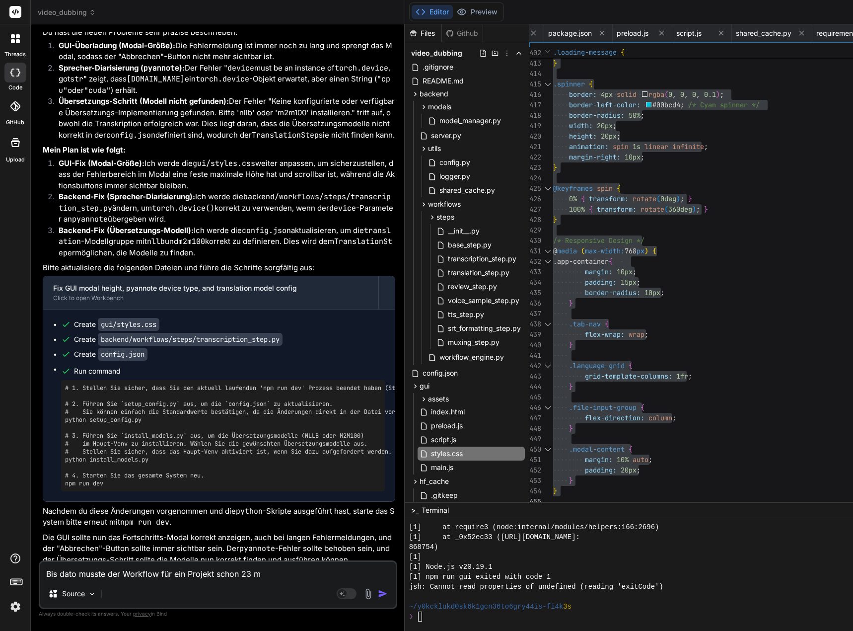
type textarea "x"
type textarea "Bis dato musste der Workflow für ein Projekt schon 23 mal"
type textarea "x"
type textarea "Bis dato musste der Workflow für ein Projekt schon 23 mal"
type textarea "x"
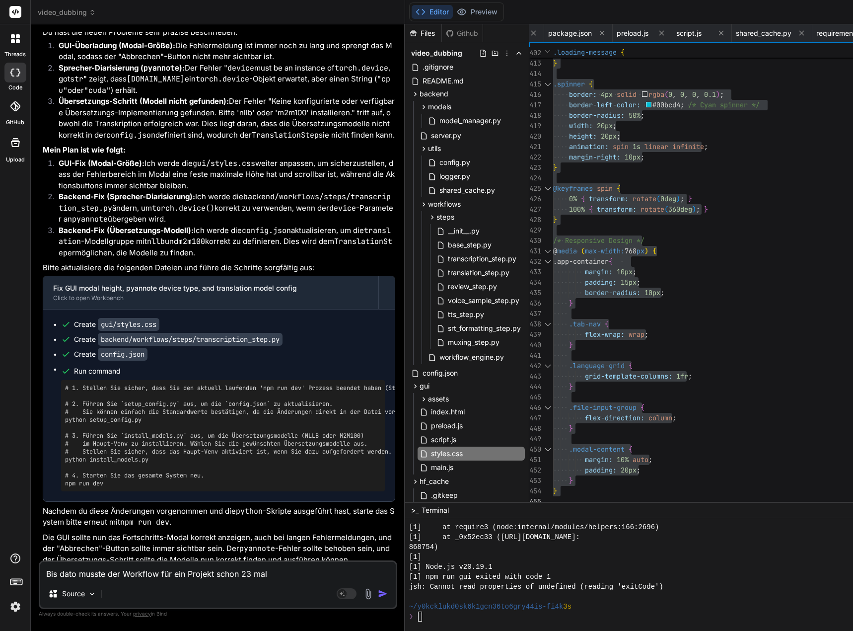
type textarea "Bis dato musste der Workflow für ein Projekt schon 23 mal"
type textarea "x"
type textarea "Bis dato musste der Workflow für ein Projekt schon 23 ma"
type textarea "x"
type textarea "Bis dato musste der Workflow für ein Projekt schon 23 m"
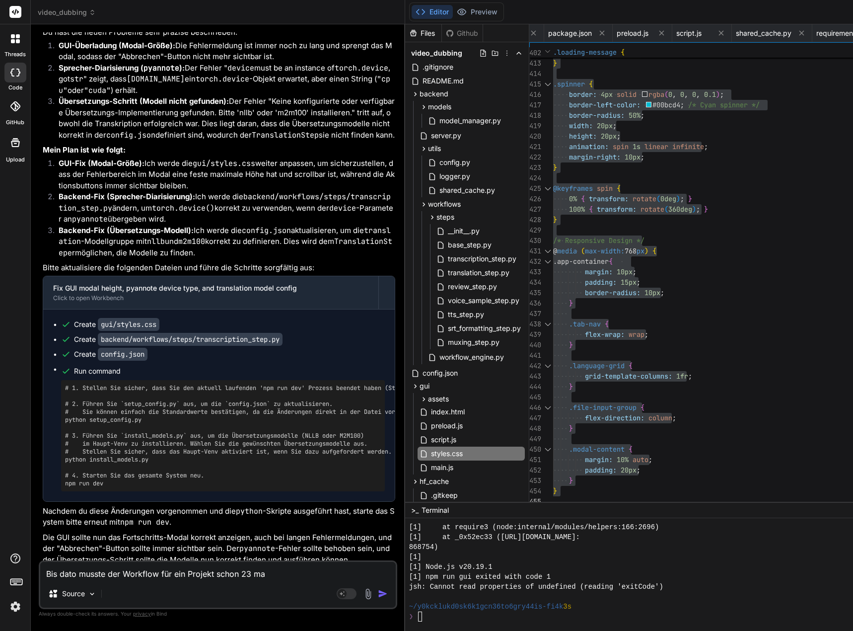
type textarea "x"
type textarea "Bis dato musste der Workflow für ein Projekt schon 23"
type textarea "x"
type textarea "Bis dato musste der Workflow für ein Projekt schon 23"
type textarea "x"
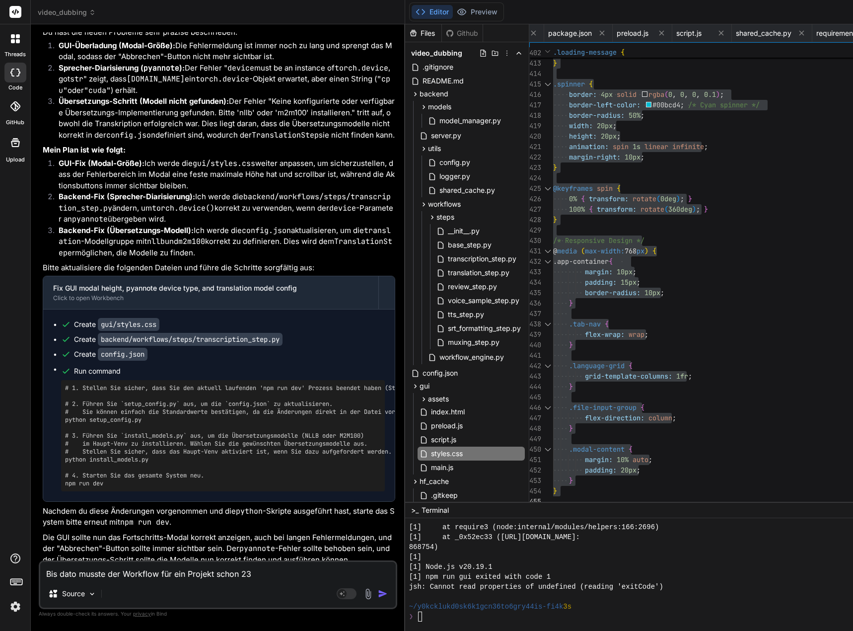
type textarea "Bis dato musste der Workflow für ein Projekt schon 23x"
type textarea "x"
type textarea "Bis dato musste der Workflow für ein Projekt schon 23x"
type textarea "x"
type textarea "Bis dato musste der Workflow für ein Projekt schon 23x m"
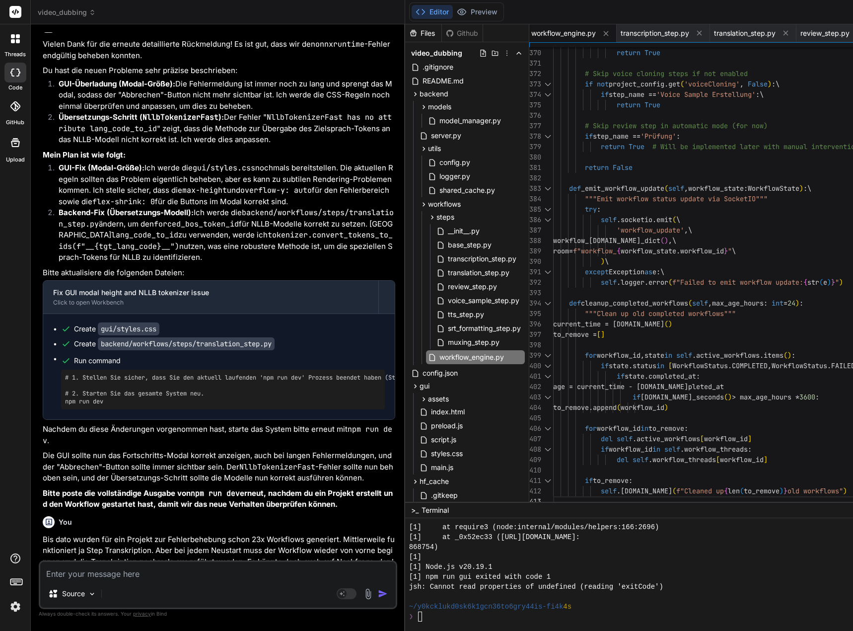
scroll to position [81676, 0]
